Goal: Task Accomplishment & Management: Manage account settings

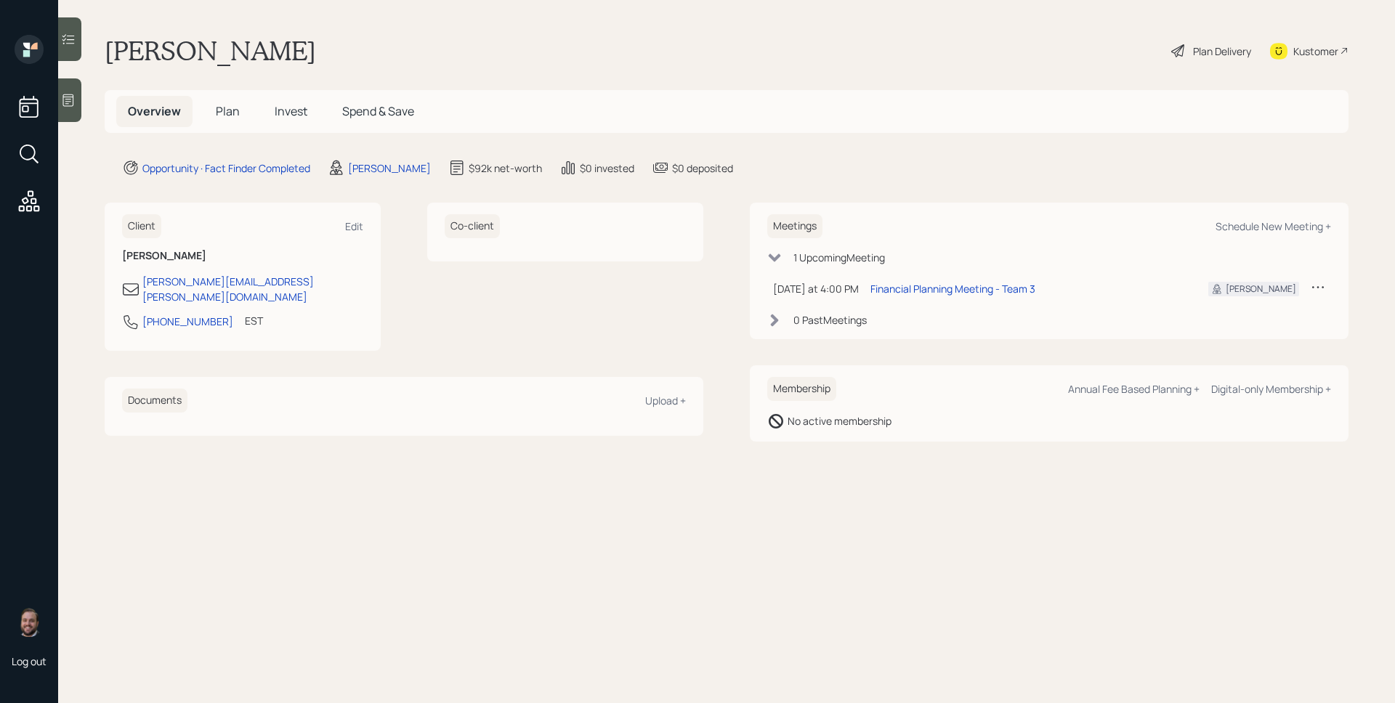
click at [66, 93] on icon at bounding box center [68, 100] width 15 height 15
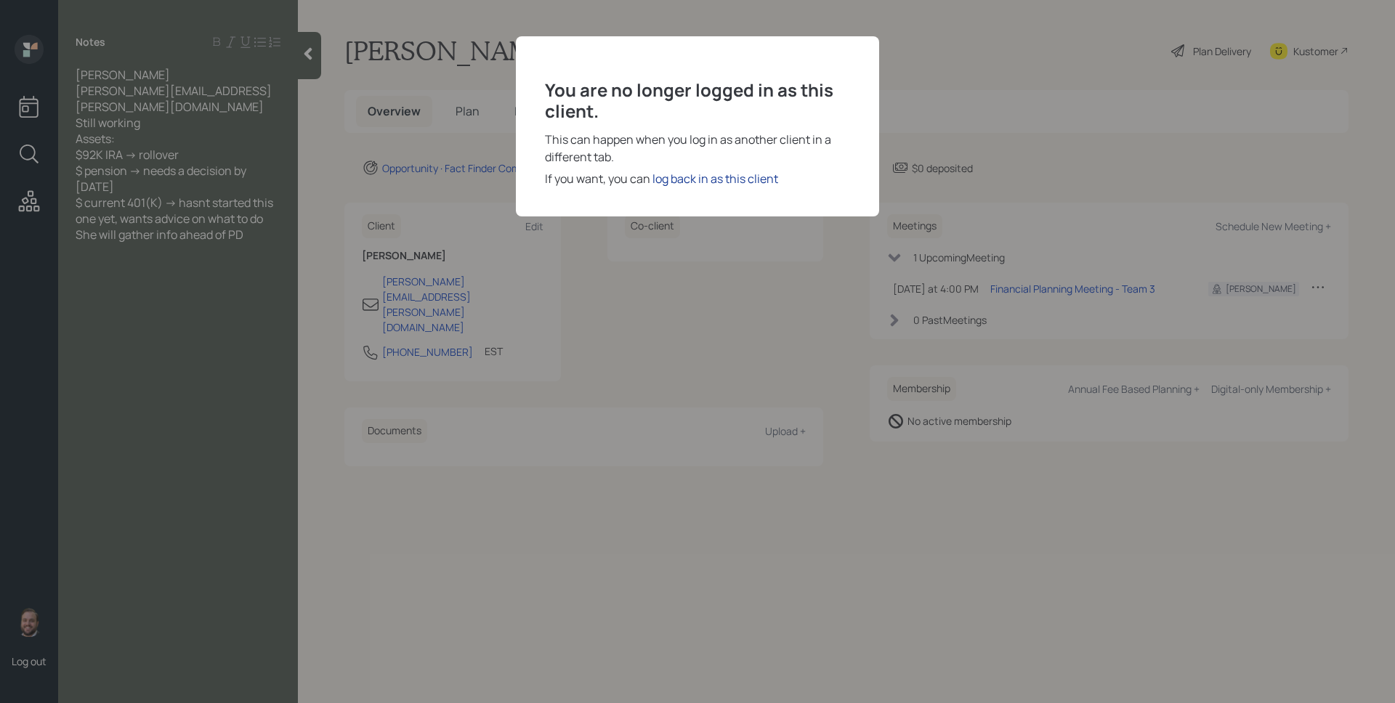
click at [752, 182] on div "log back in as this client" at bounding box center [716, 178] width 126 height 17
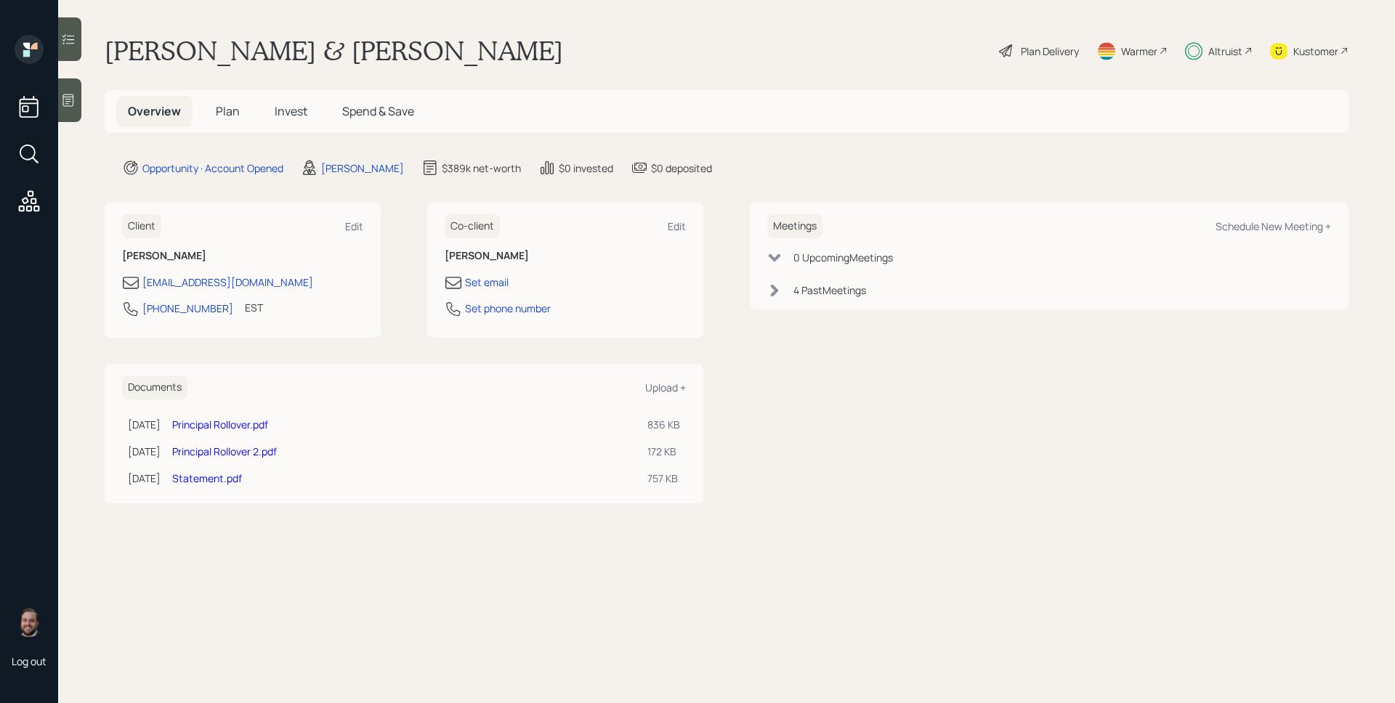
click at [1211, 53] on div "Altruist" at bounding box center [1225, 51] width 34 height 15
